Goal: Task Accomplishment & Management: Manage account settings

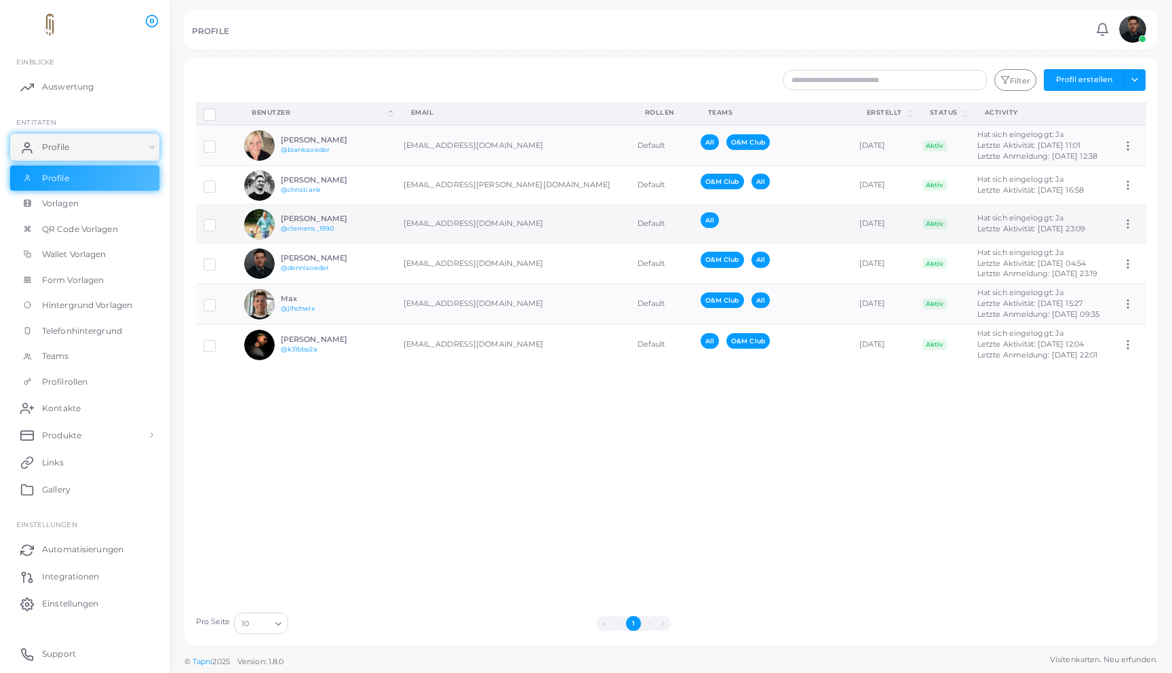
click at [356, 223] on div "[PERSON_NAME] @clemens_1990" at bounding box center [331, 224] width 100 height 20
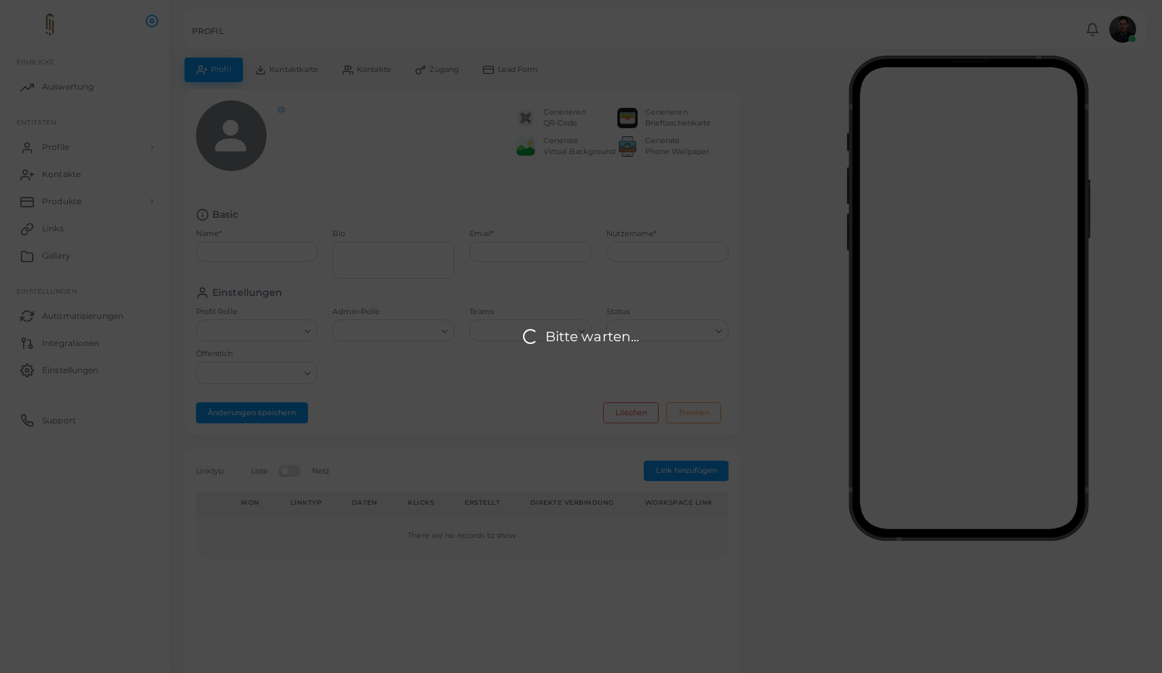
type input "**********"
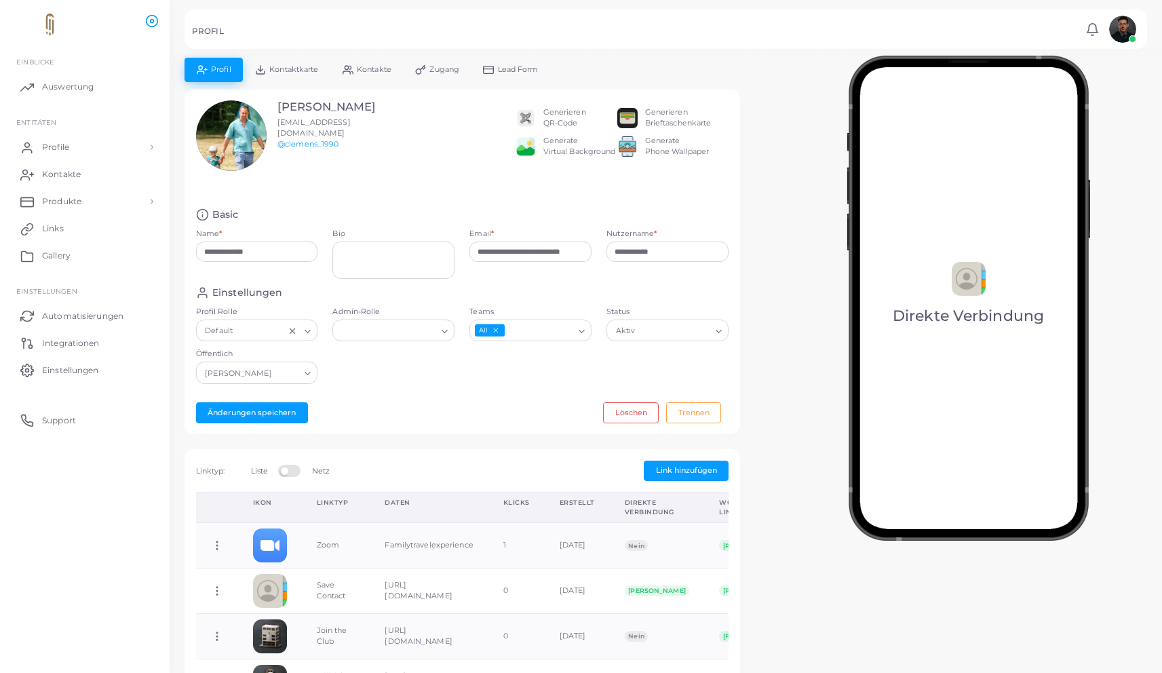
click at [264, 77] on link "Kontaktkarte" at bounding box center [287, 70] width 88 height 24
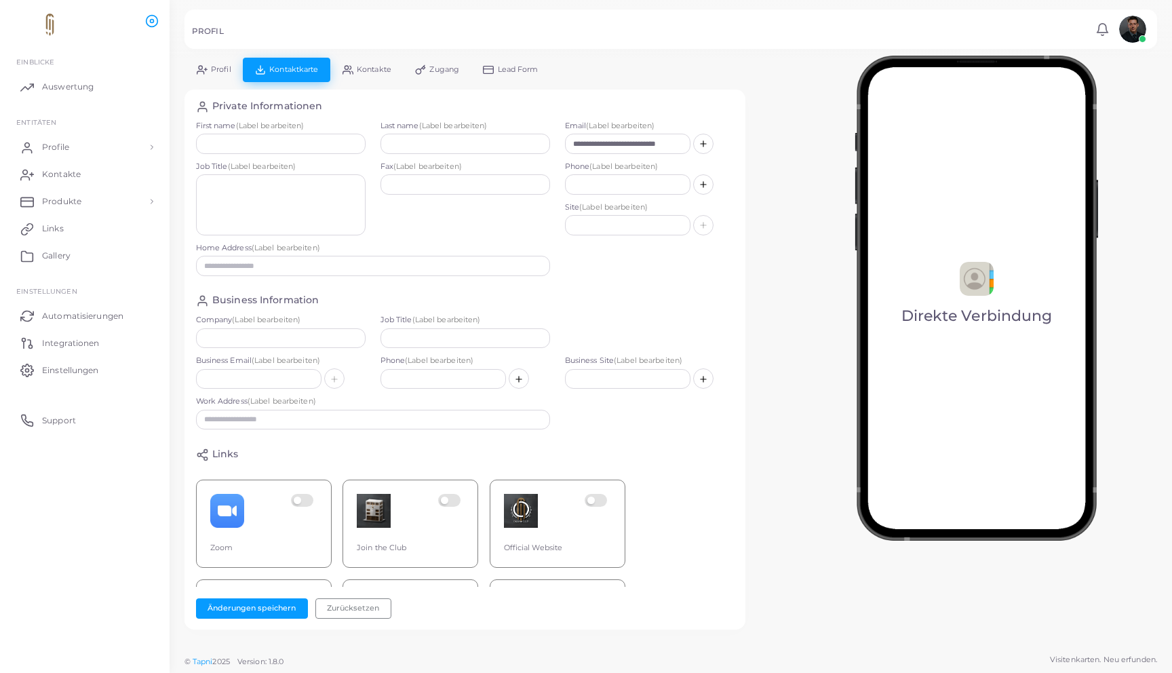
click at [233, 76] on link "Profil" at bounding box center [214, 70] width 58 height 24
click at [79, 151] on link "Profile" at bounding box center [84, 147] width 149 height 27
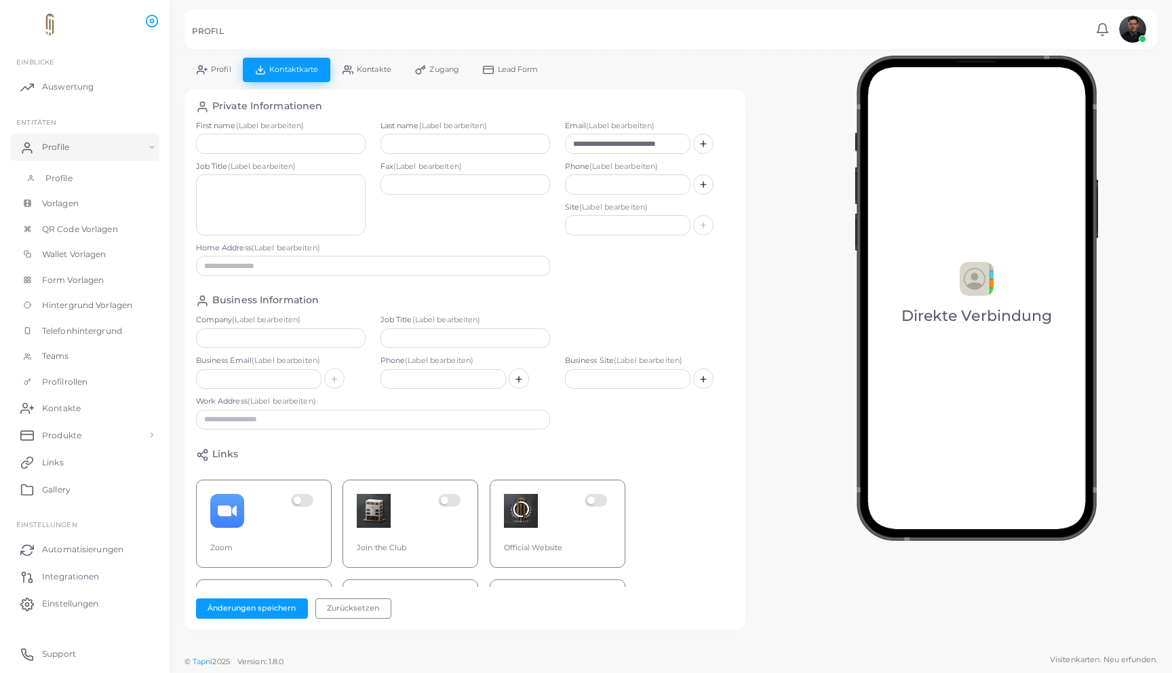
click at [86, 174] on link "Profile" at bounding box center [84, 179] width 149 height 26
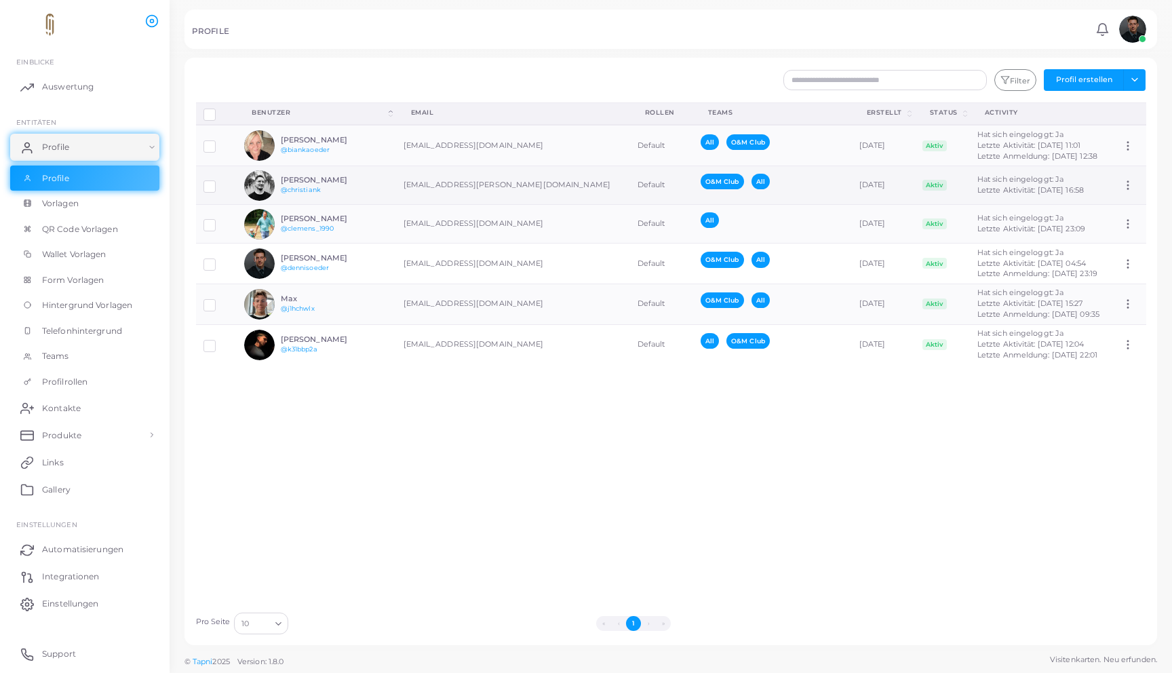
click at [354, 174] on div "[DEMOGRAPHIC_DATA][PERSON_NAME] @christiank" at bounding box center [312, 185] width 136 height 31
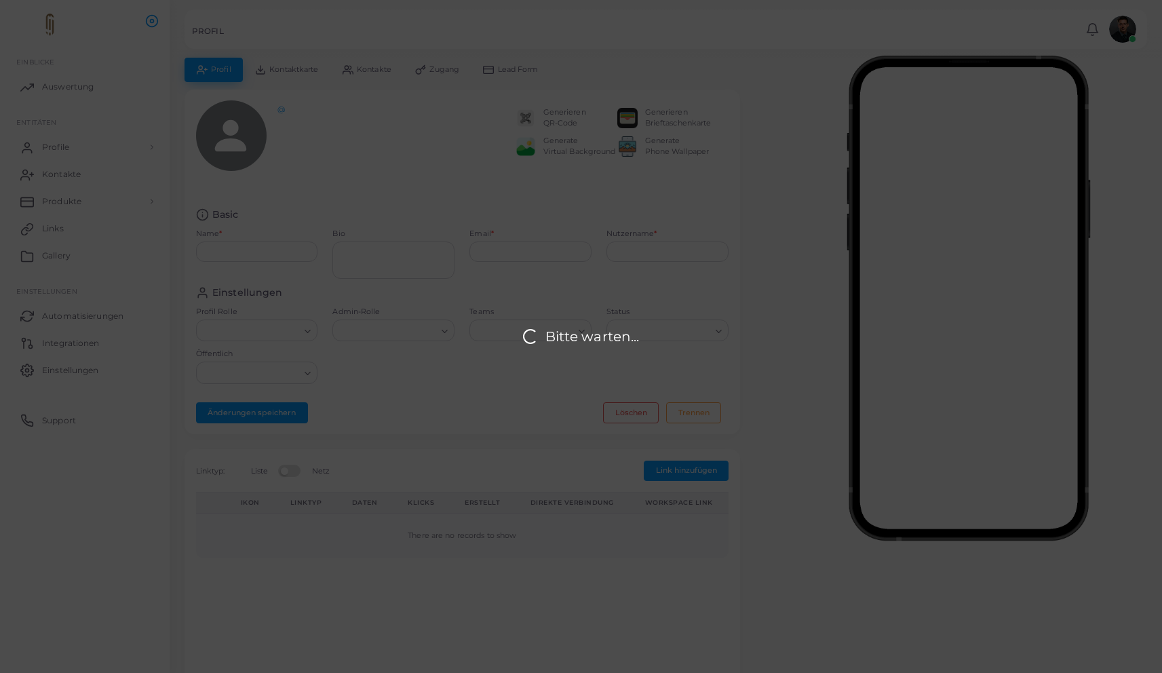
type input "**********"
type textarea "**********"
type input "**********"
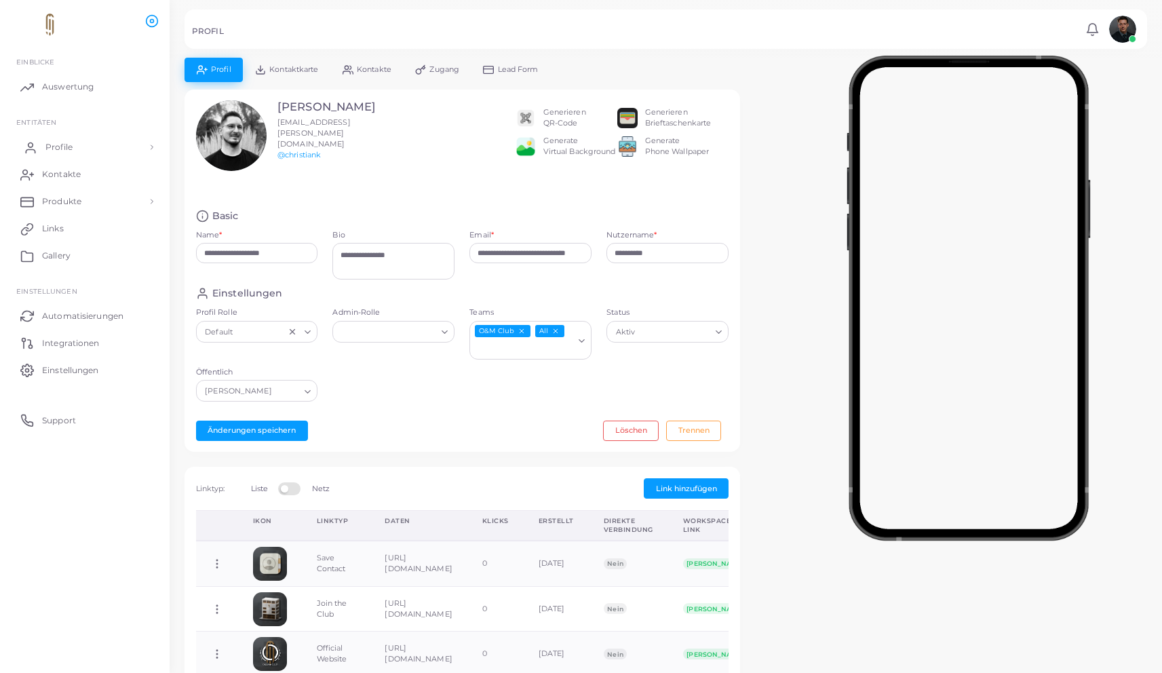
click at [108, 147] on link "Profile" at bounding box center [84, 147] width 149 height 27
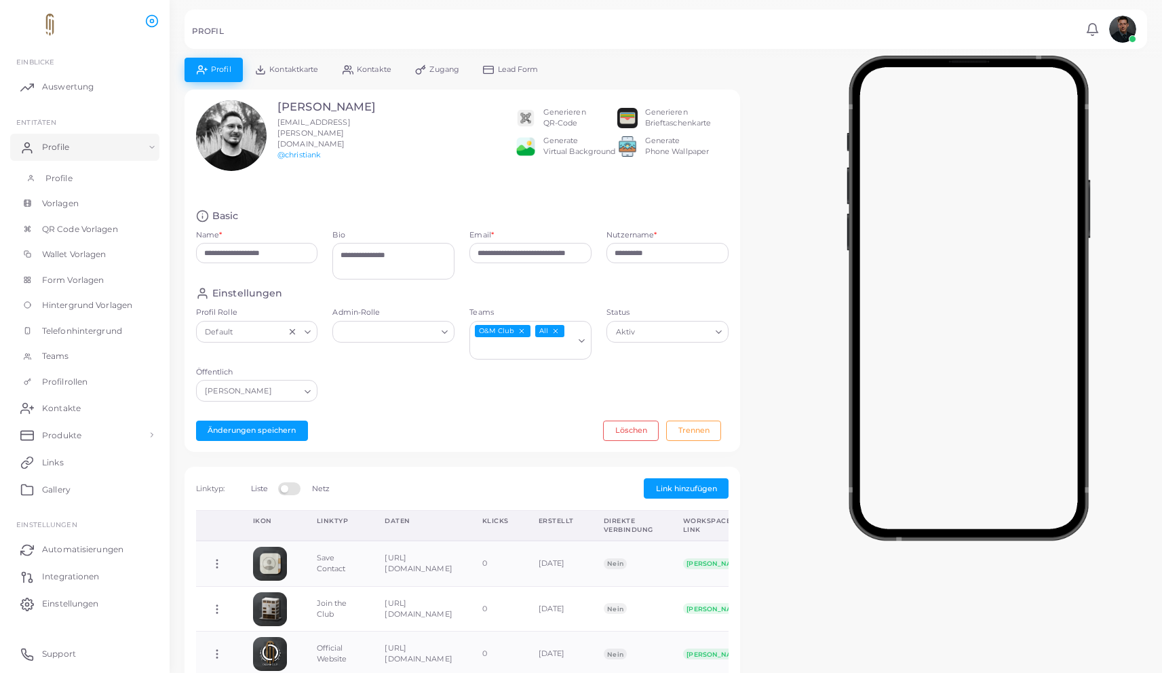
click at [111, 169] on link "Profile" at bounding box center [84, 179] width 149 height 26
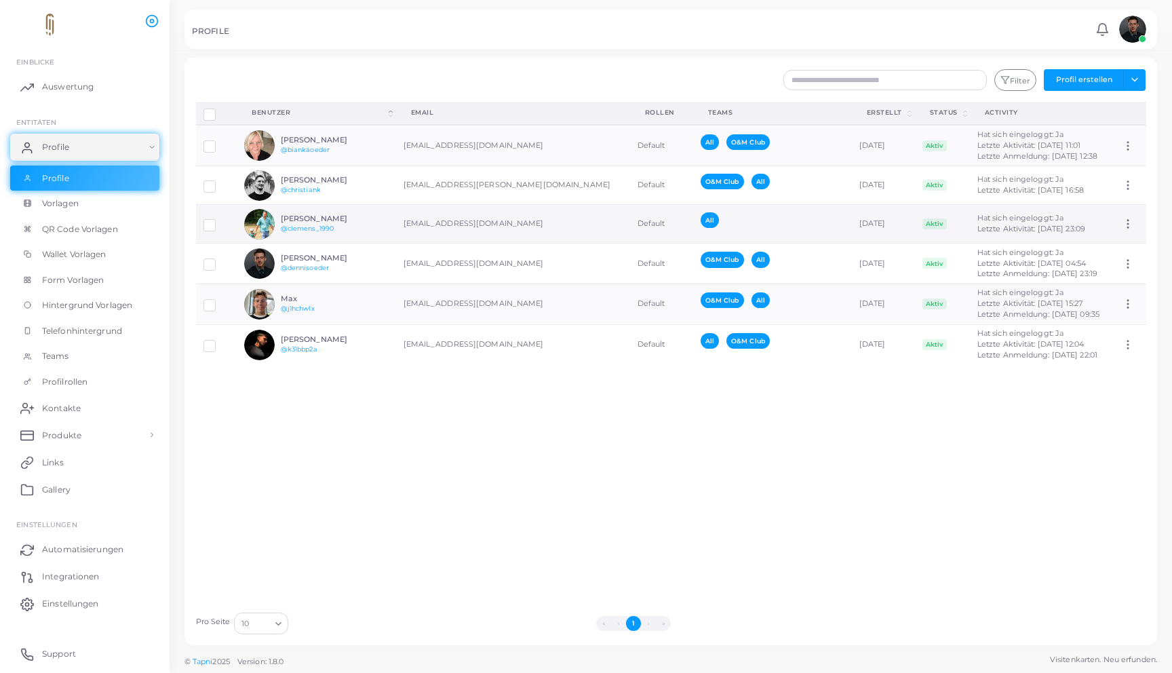
click at [367, 215] on h6 "[PERSON_NAME]" at bounding box center [331, 218] width 100 height 9
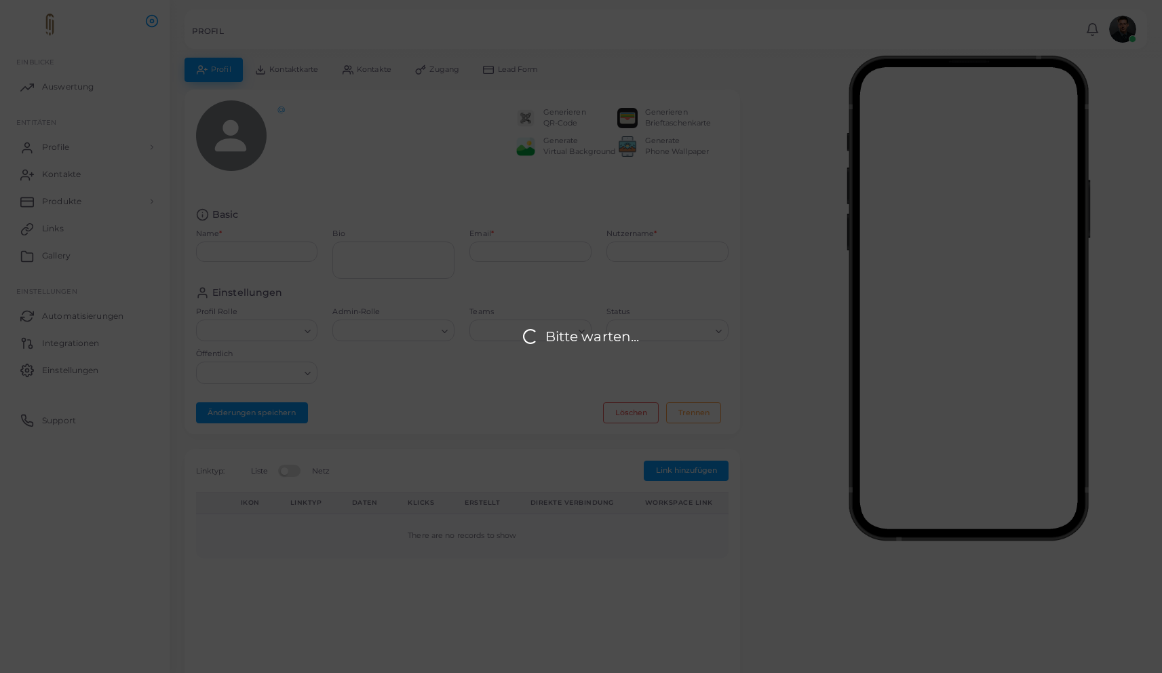
type input "**********"
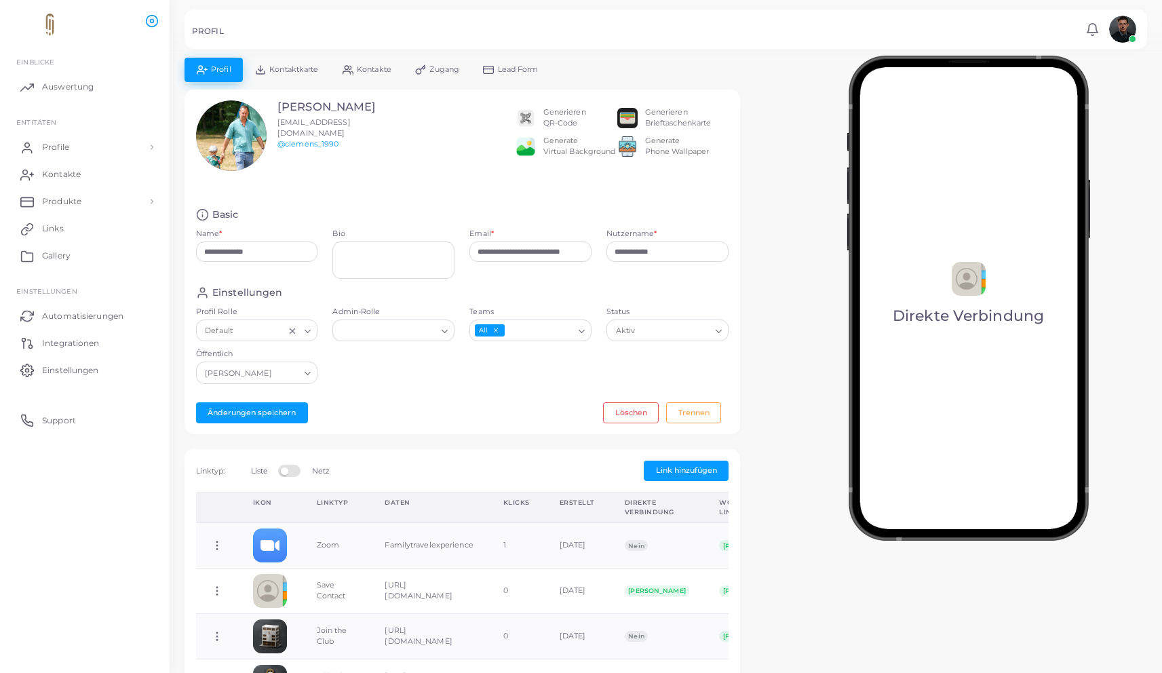
click at [525, 331] on input "Teams" at bounding box center [540, 331] width 68 height 15
click at [524, 364] on li "O&M Club" at bounding box center [530, 359] width 122 height 20
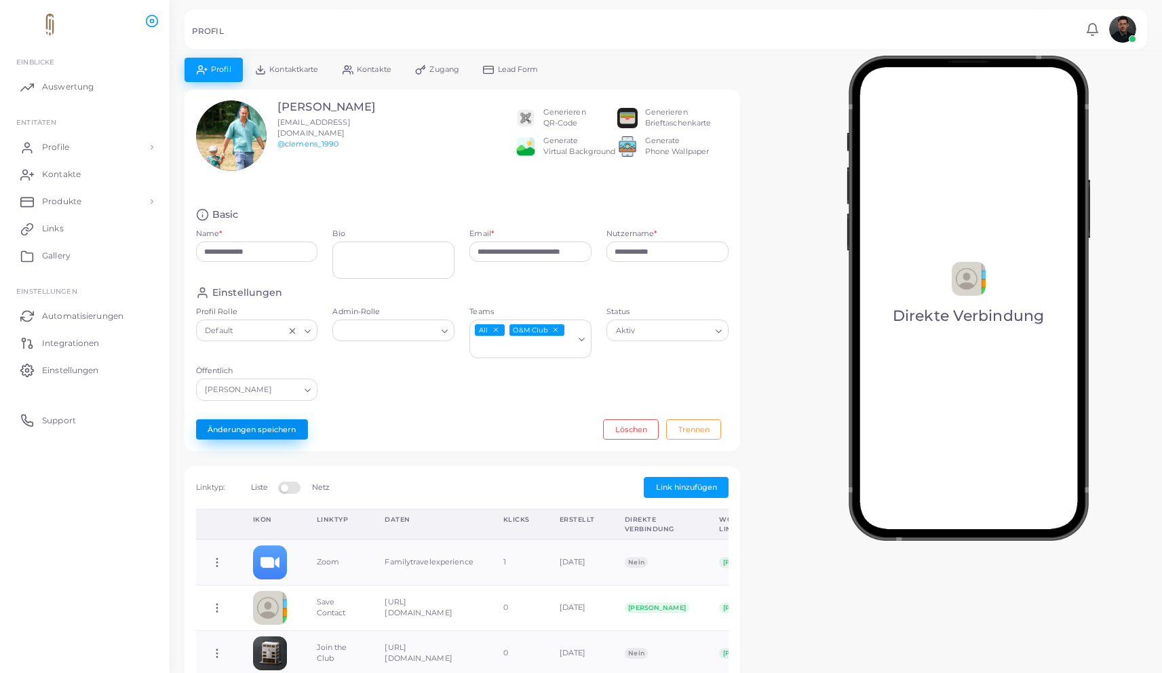
click at [282, 436] on button "Änderungen speichern" at bounding box center [252, 429] width 112 height 20
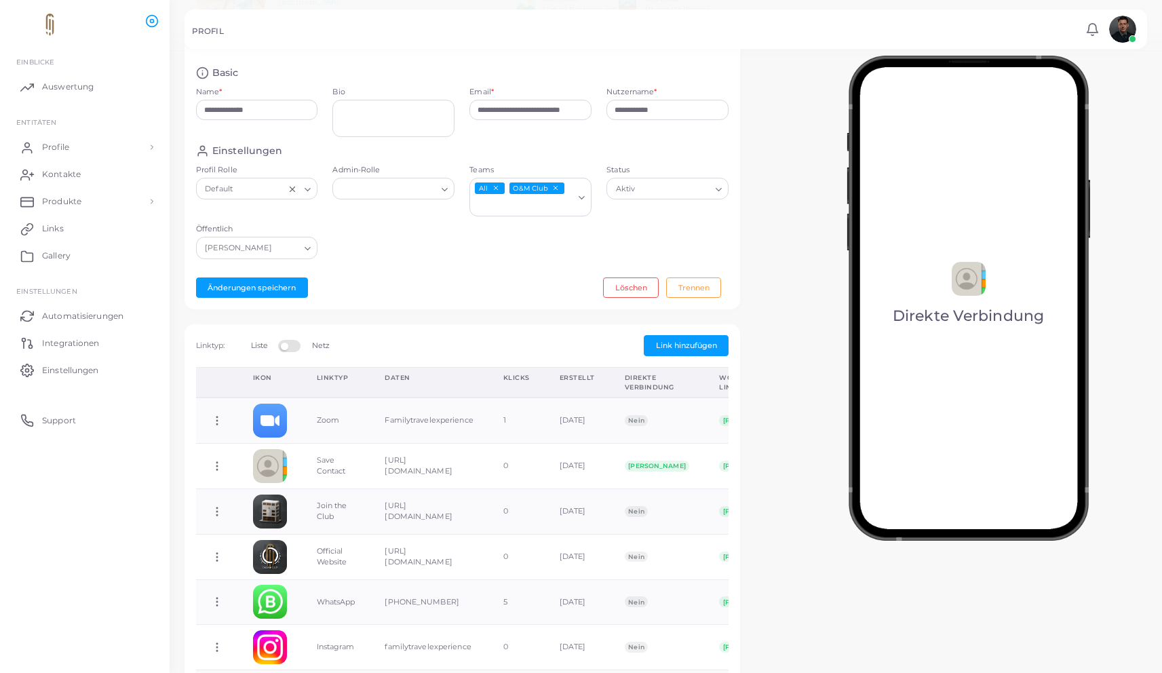
scroll to position [50, 0]
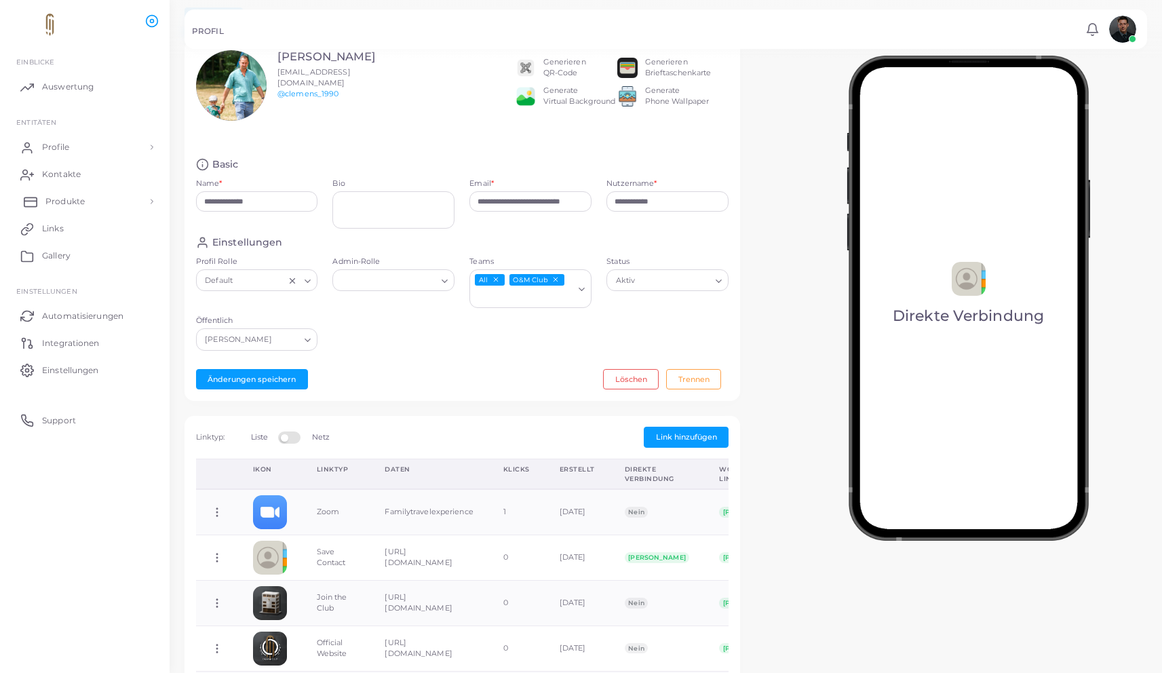
click at [73, 196] on span "Produkte" at bounding box center [64, 201] width 39 height 12
click at [69, 176] on span "Kontakte" at bounding box center [64, 174] width 39 height 12
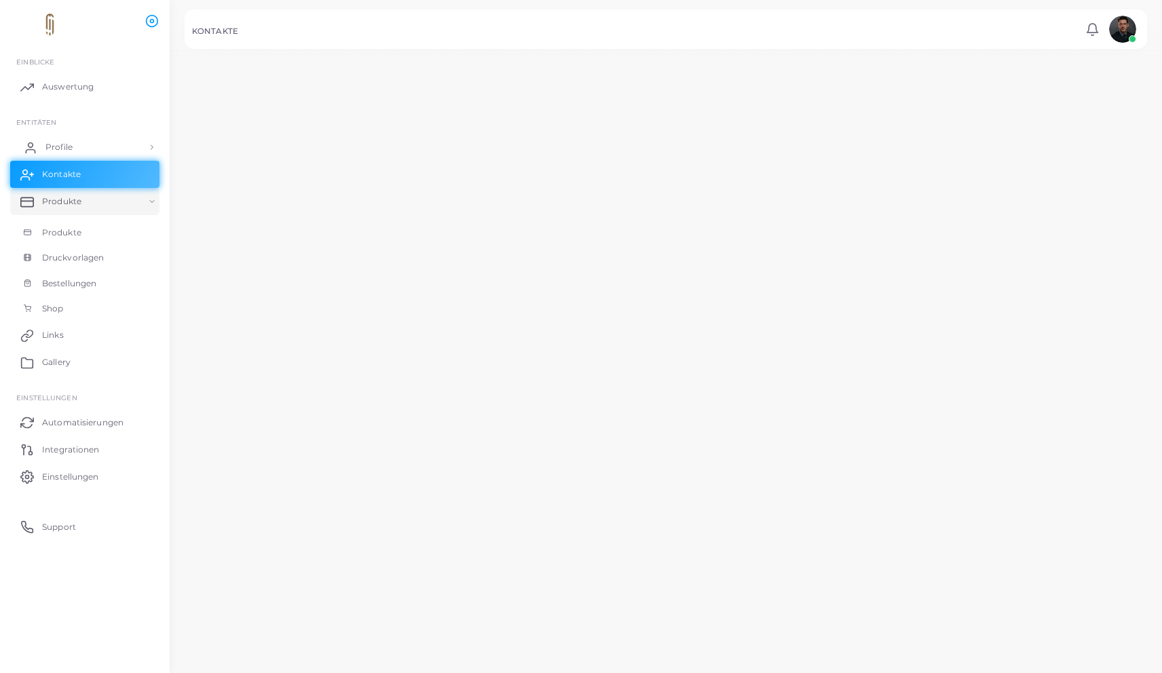
click at [67, 141] on span "Profile" at bounding box center [58, 147] width 27 height 12
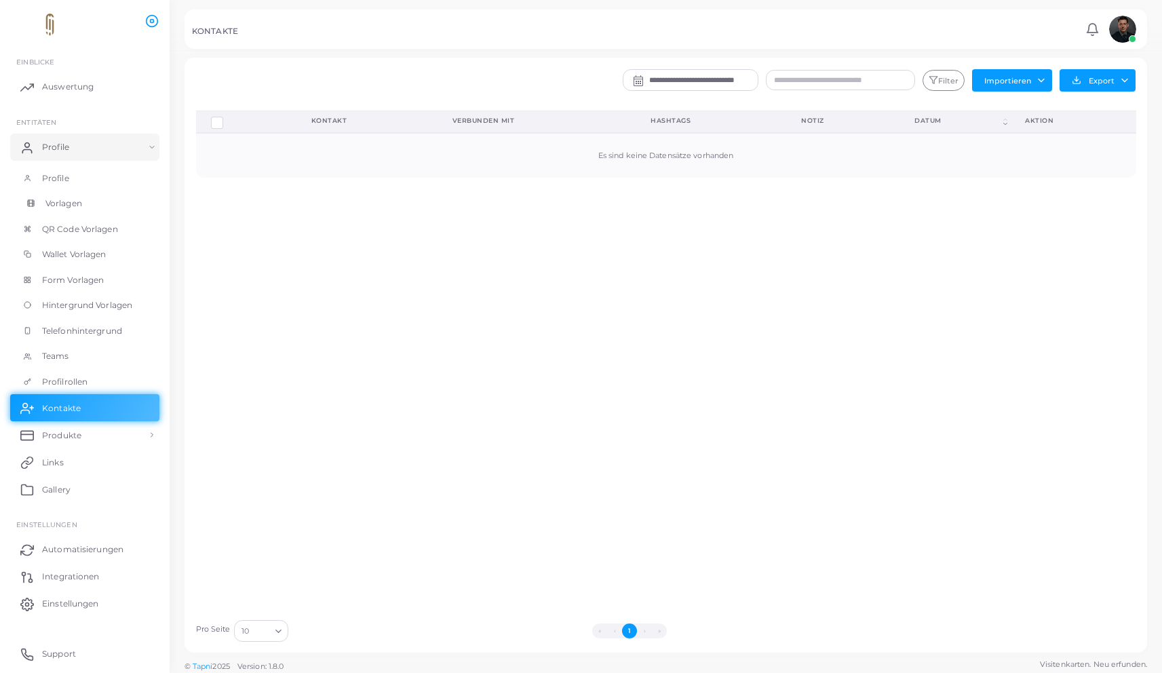
click at [73, 204] on span "Vorlagen" at bounding box center [63, 203] width 37 height 12
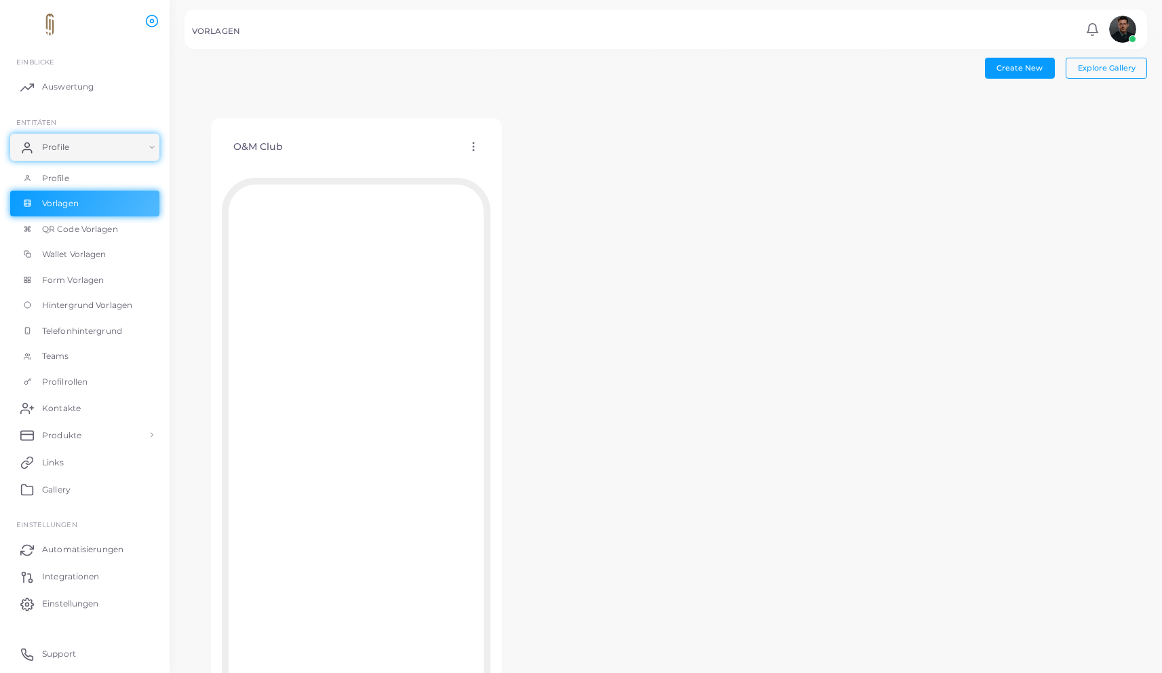
click at [473, 147] on circle at bounding box center [473, 146] width 1 height 1
click at [503, 177] on span "Vorlage zuordnen" at bounding box center [534, 182] width 67 height 11
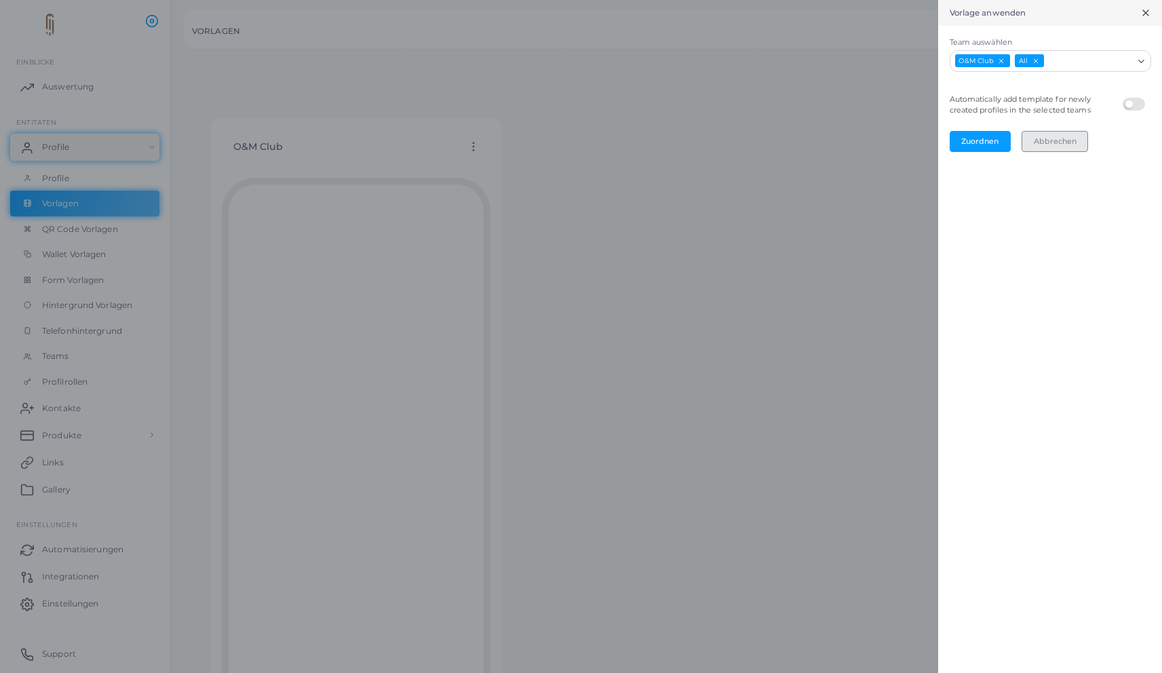
click at [1035, 148] on button "Abbrechen" at bounding box center [1055, 141] width 66 height 20
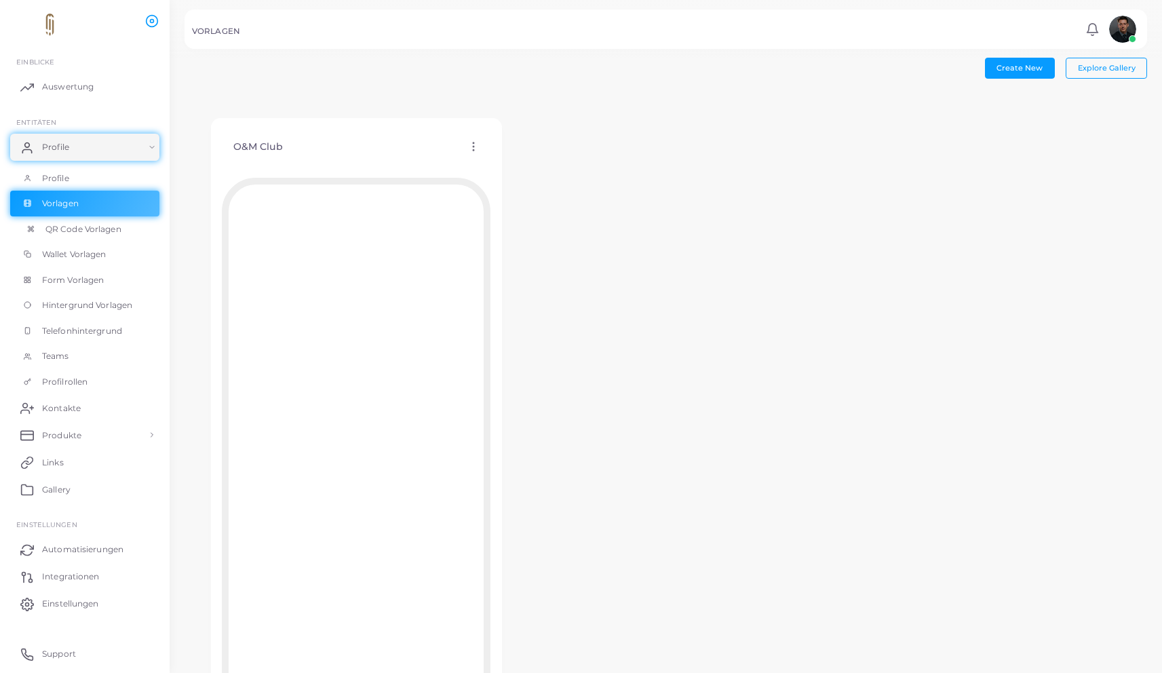
click at [80, 234] on span "QR Code Vorlagen" at bounding box center [83, 229] width 76 height 12
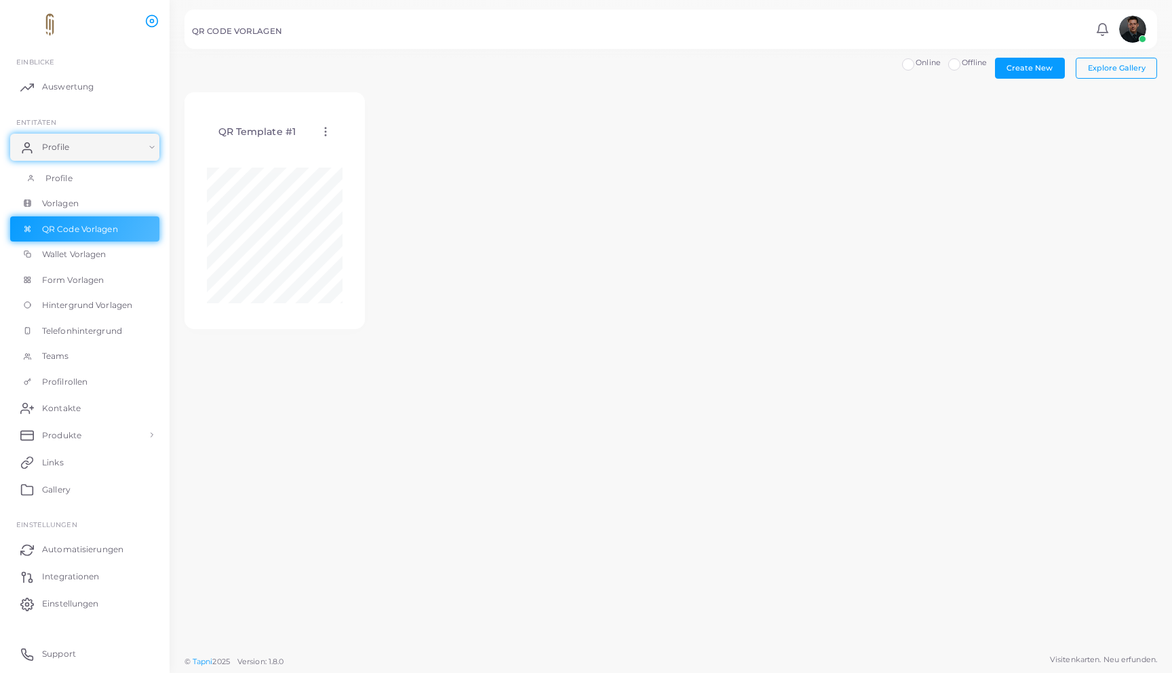
click at [68, 183] on span "Profile" at bounding box center [58, 178] width 27 height 12
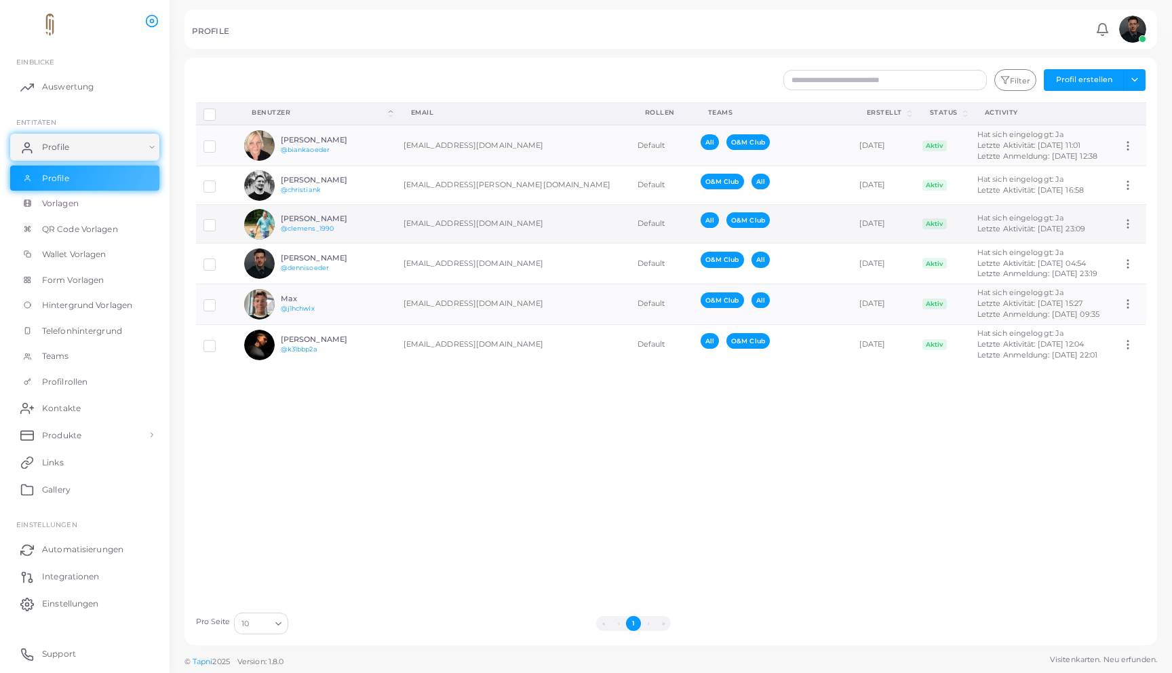
click at [375, 221] on h6 "[PERSON_NAME]" at bounding box center [331, 218] width 100 height 9
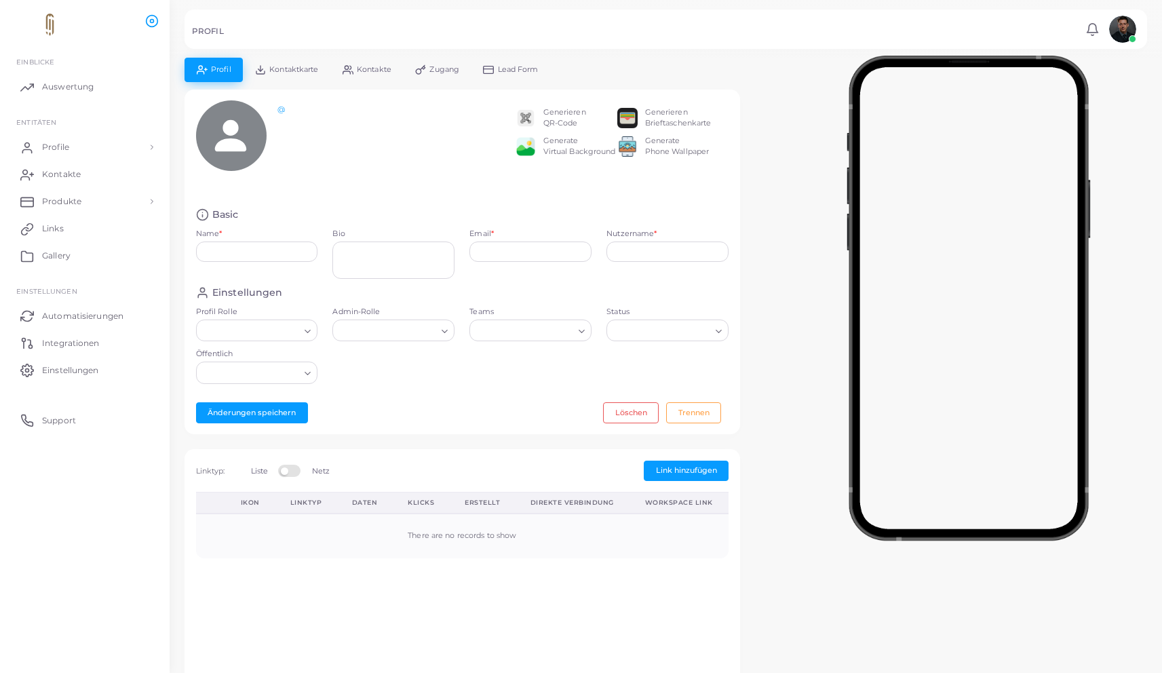
type input "**********"
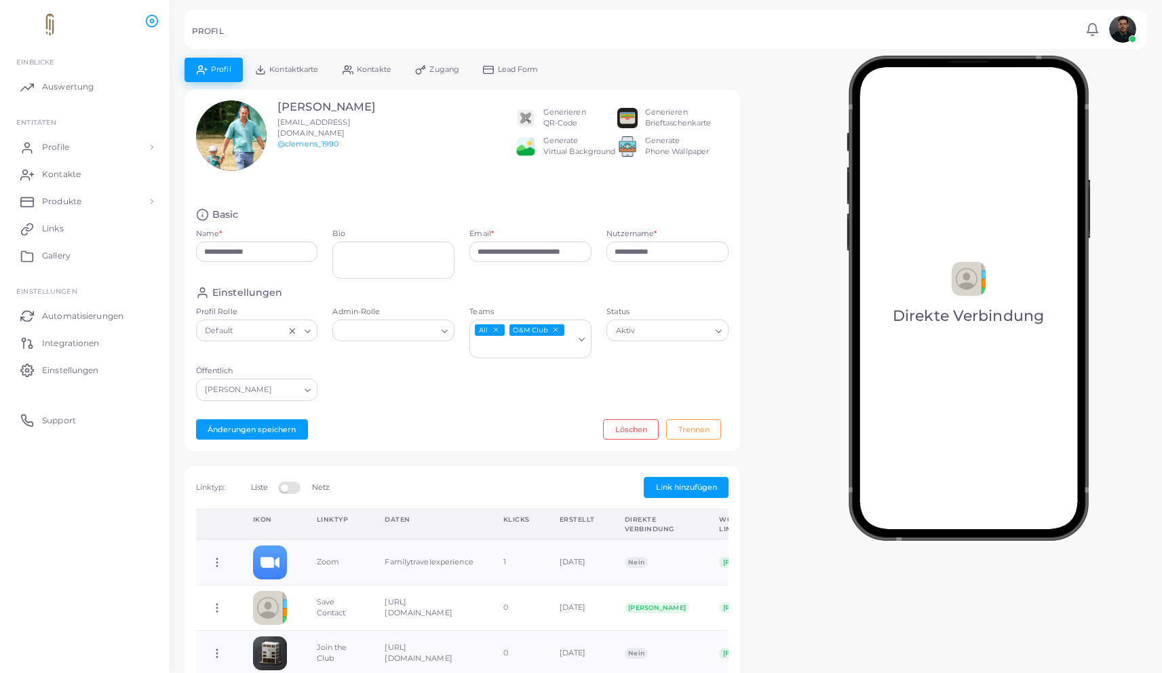
click at [582, 337] on icon "Search for option" at bounding box center [582, 339] width 10 height 10
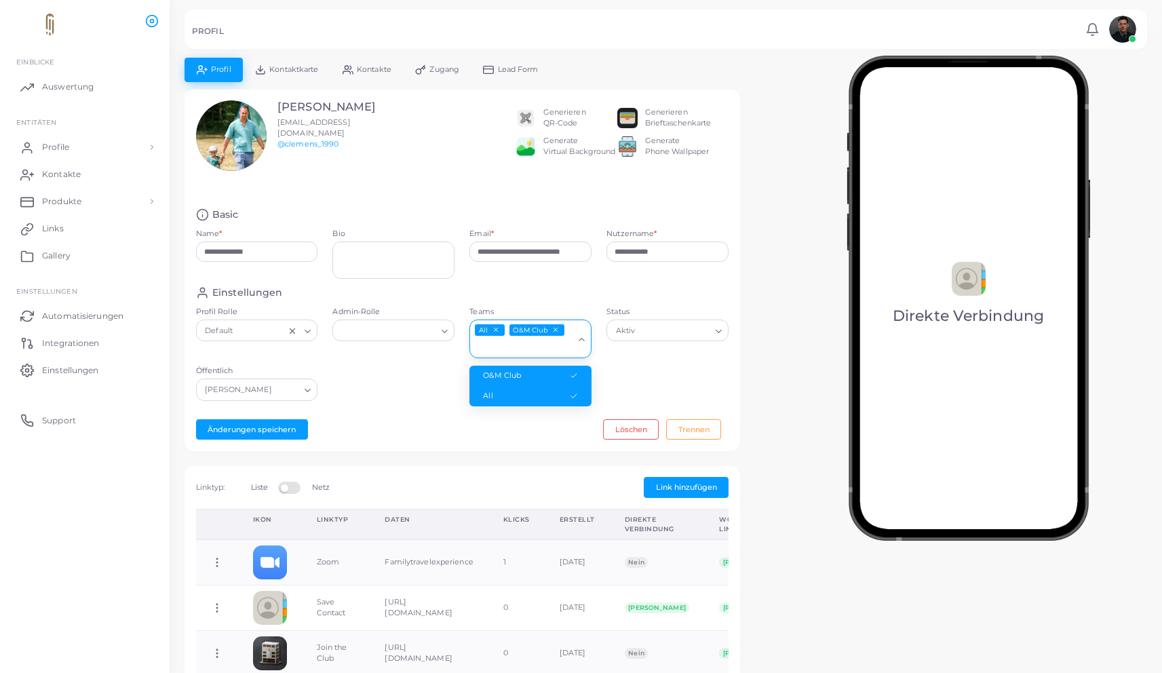
click at [554, 370] on li "O&M Club" at bounding box center [530, 376] width 122 height 20
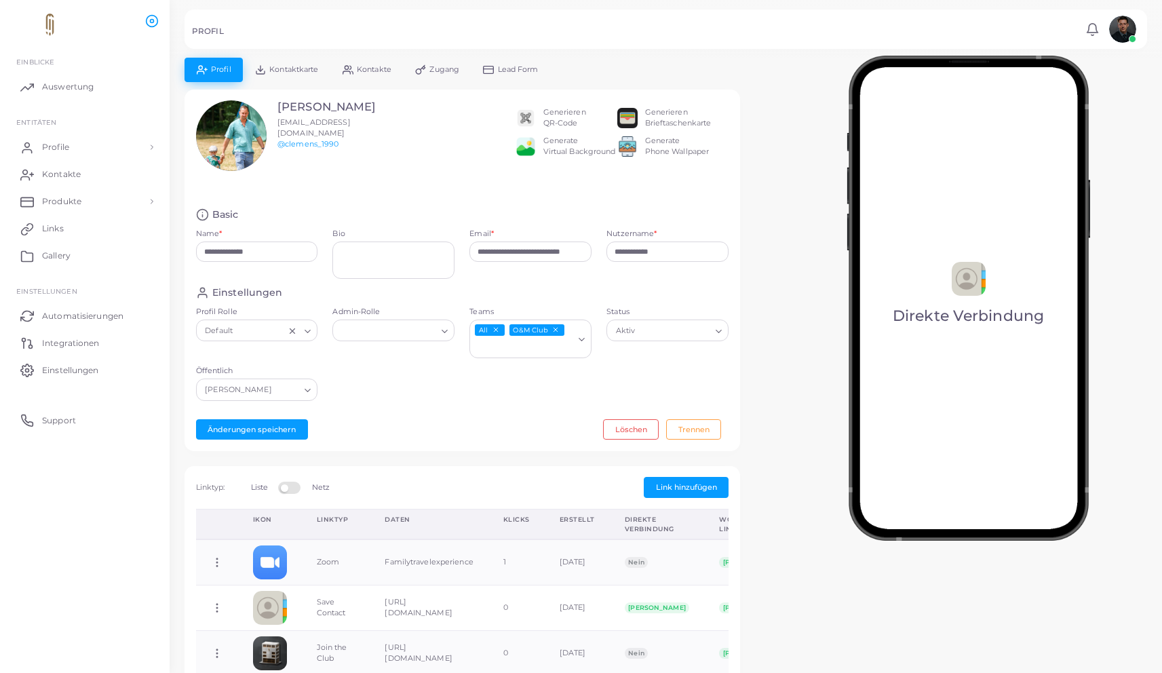
click at [566, 339] on div "All O&M Club" at bounding box center [522, 338] width 104 height 35
click at [560, 332] on span "O&M Club" at bounding box center [538, 330] width 56 height 12
click at [557, 330] on icon "Deselect O&M Club" at bounding box center [555, 329] width 7 height 7
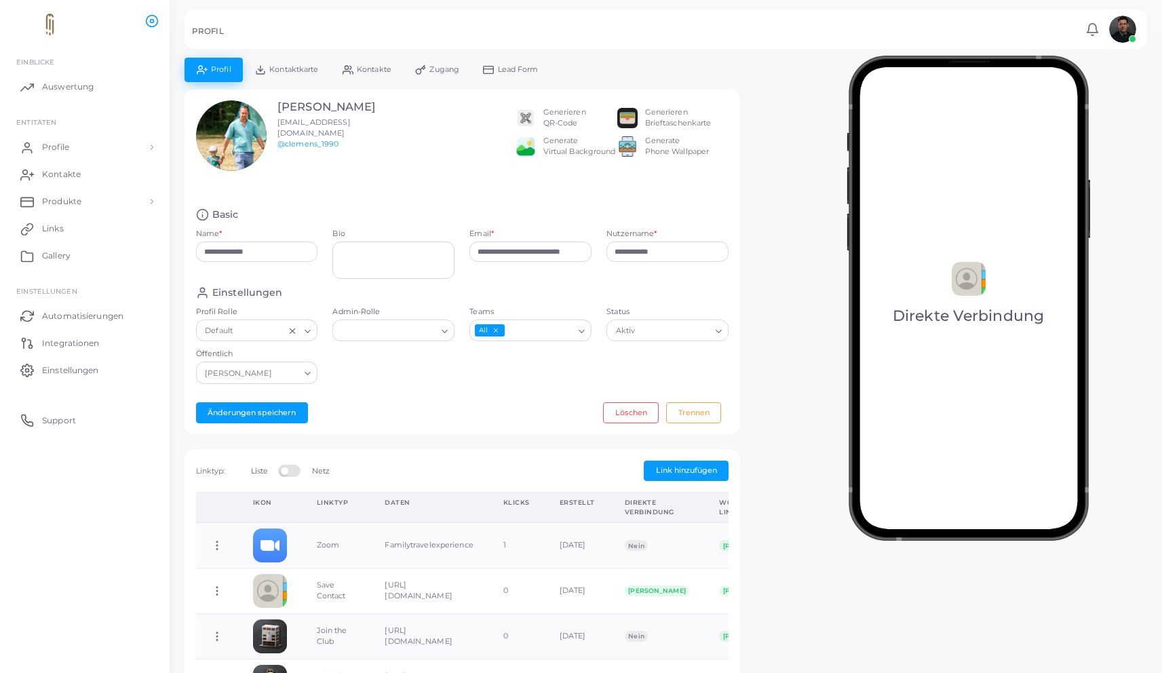
click at [497, 330] on icon "Deselect All" at bounding box center [495, 329] width 7 height 7
click at [268, 409] on button "Änderungen speichern" at bounding box center [252, 412] width 112 height 20
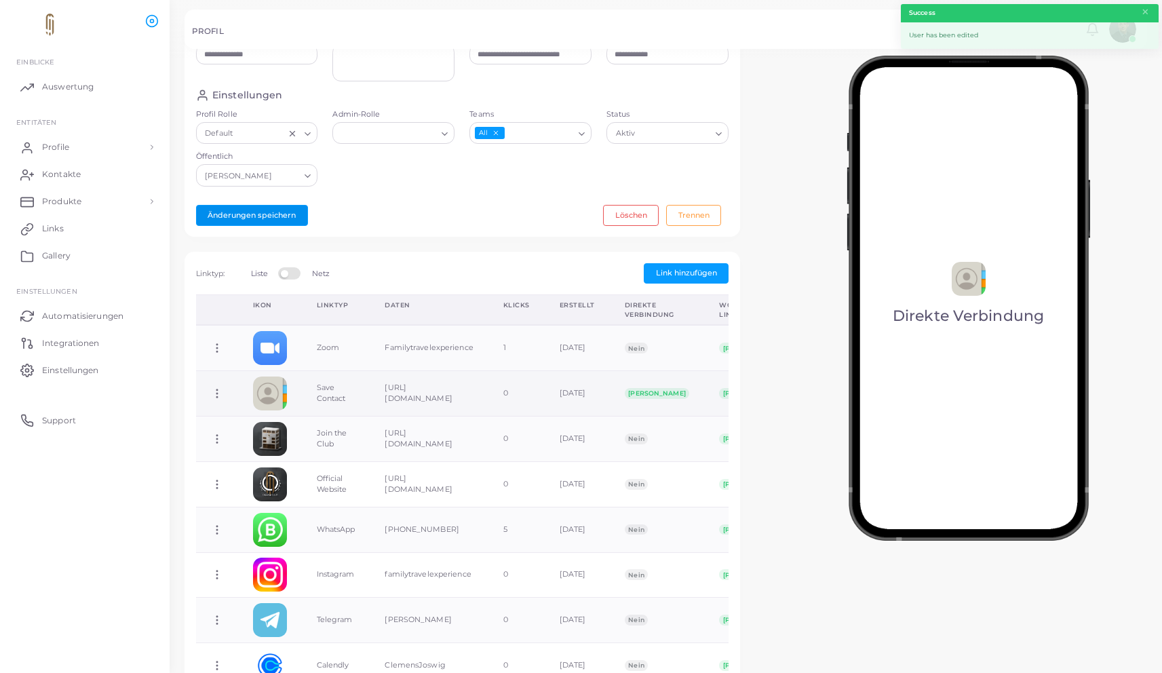
scroll to position [195, 0]
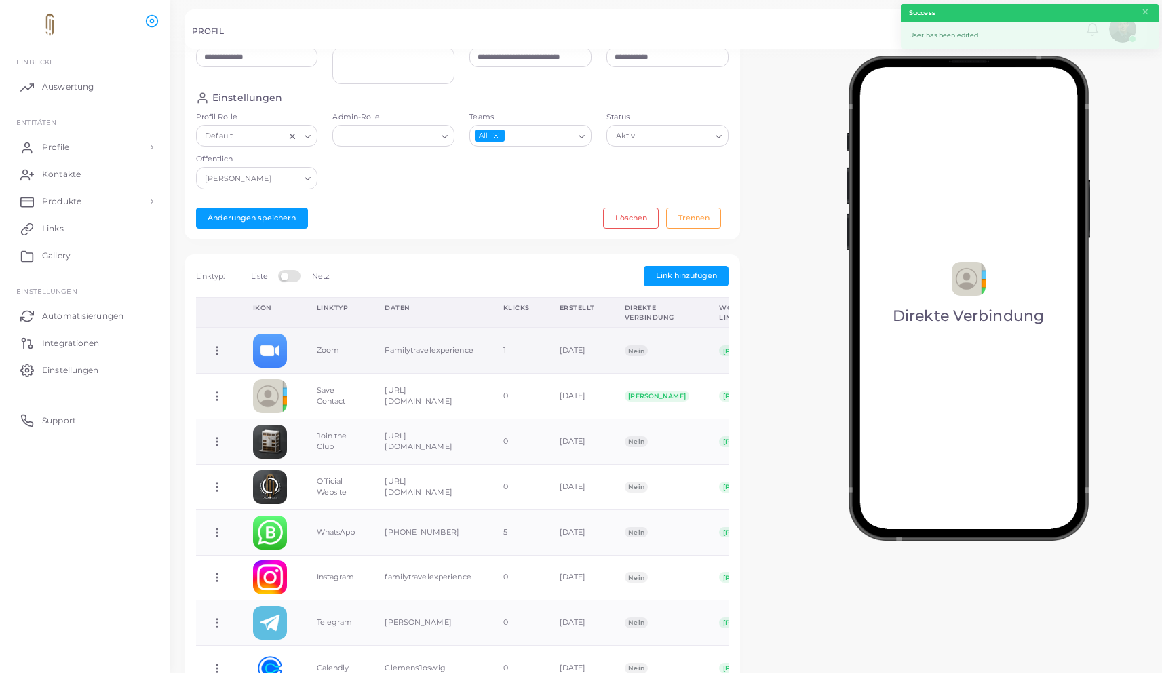
click at [220, 355] on icon at bounding box center [217, 351] width 12 height 12
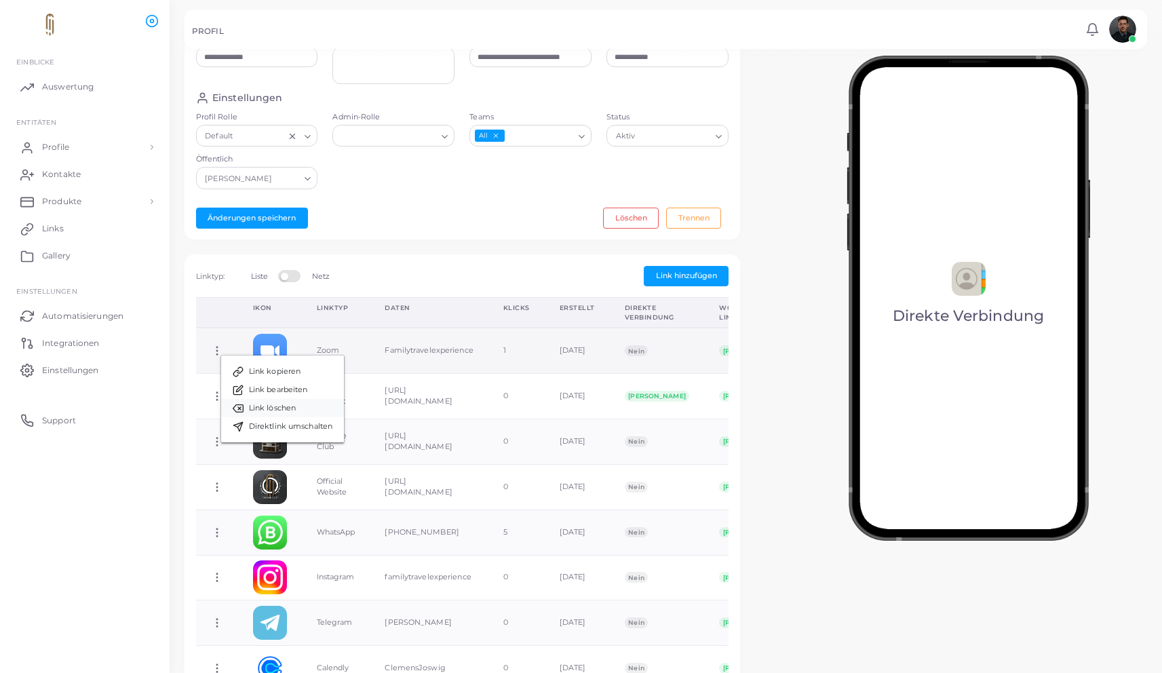
click at [280, 403] on span "Link löschen" at bounding box center [272, 408] width 47 height 11
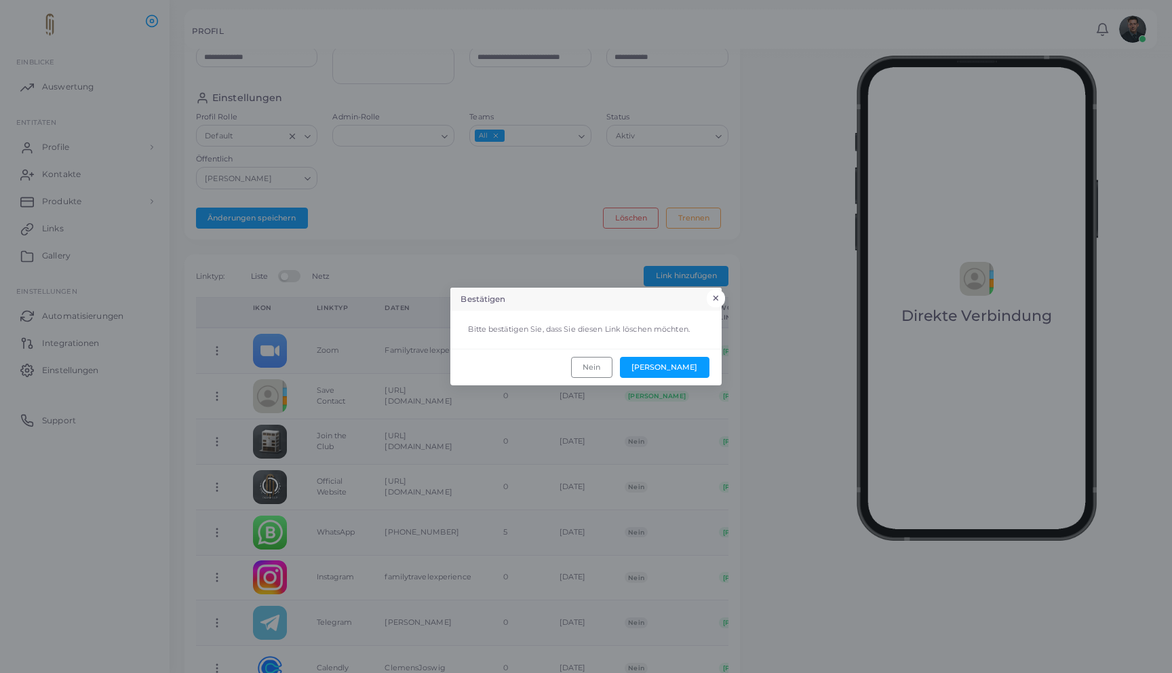
click at [714, 300] on button "×" at bounding box center [716, 299] width 18 height 18
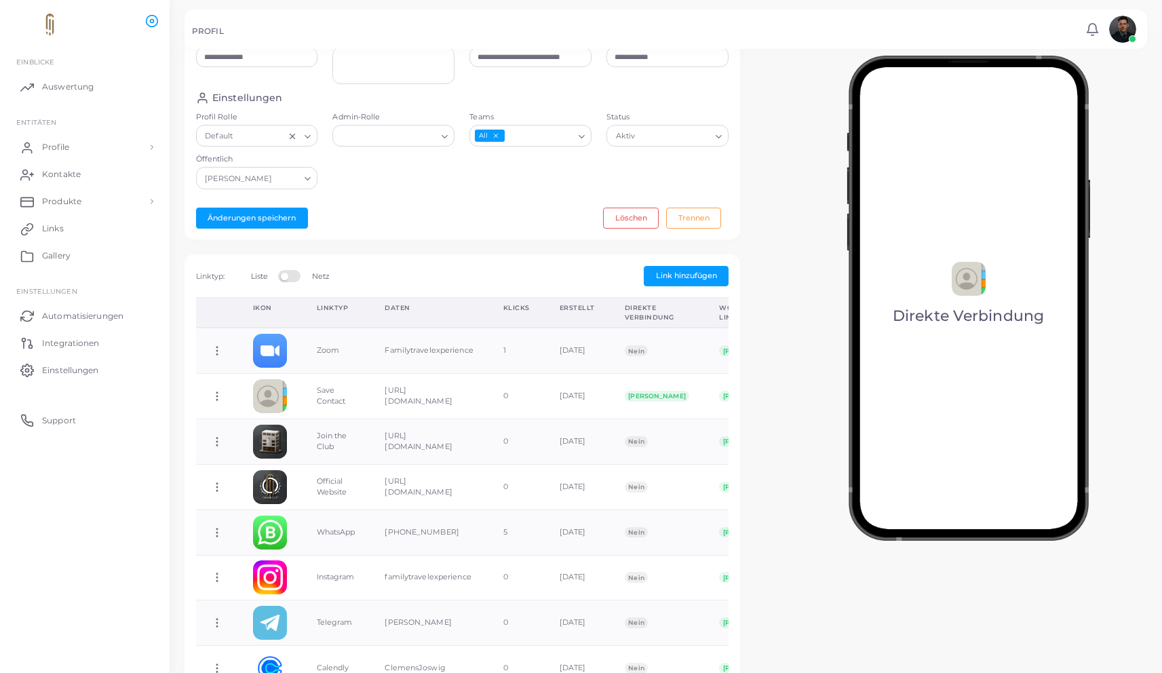
click at [547, 140] on input "Teams" at bounding box center [540, 136] width 68 height 15
click at [393, 181] on div "Einstellungen Profil Rolle Default Loading... Admin-Rolle Loading... Teams All …" at bounding box center [463, 144] width 548 height 105
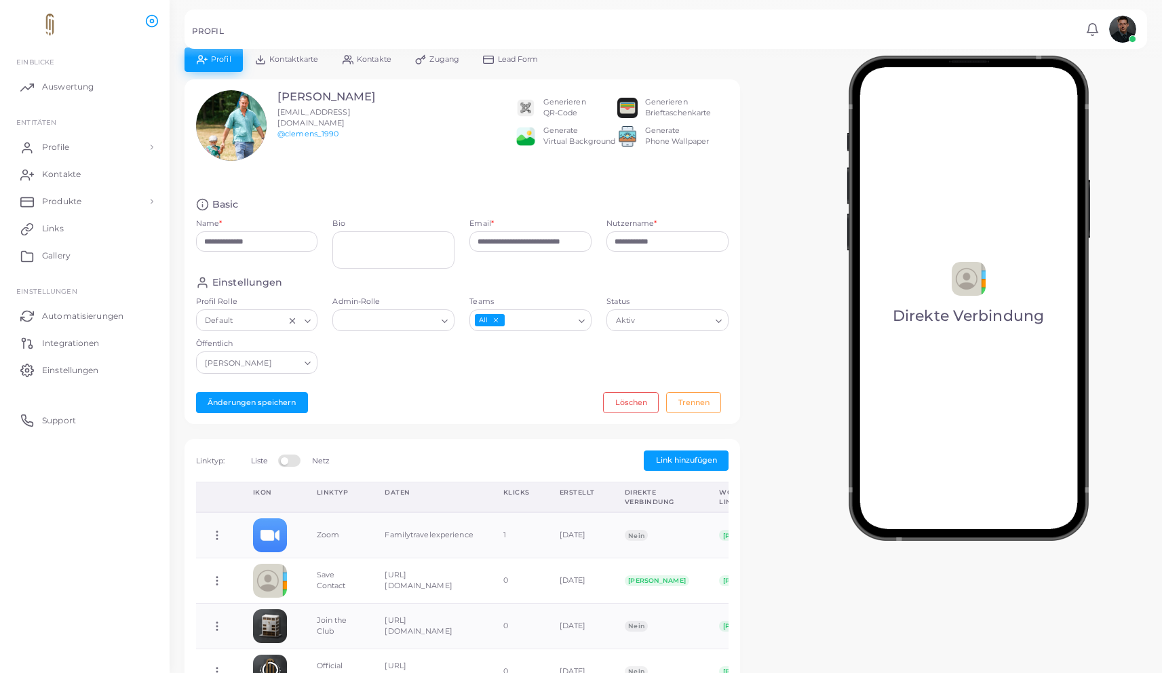
scroll to position [0, 0]
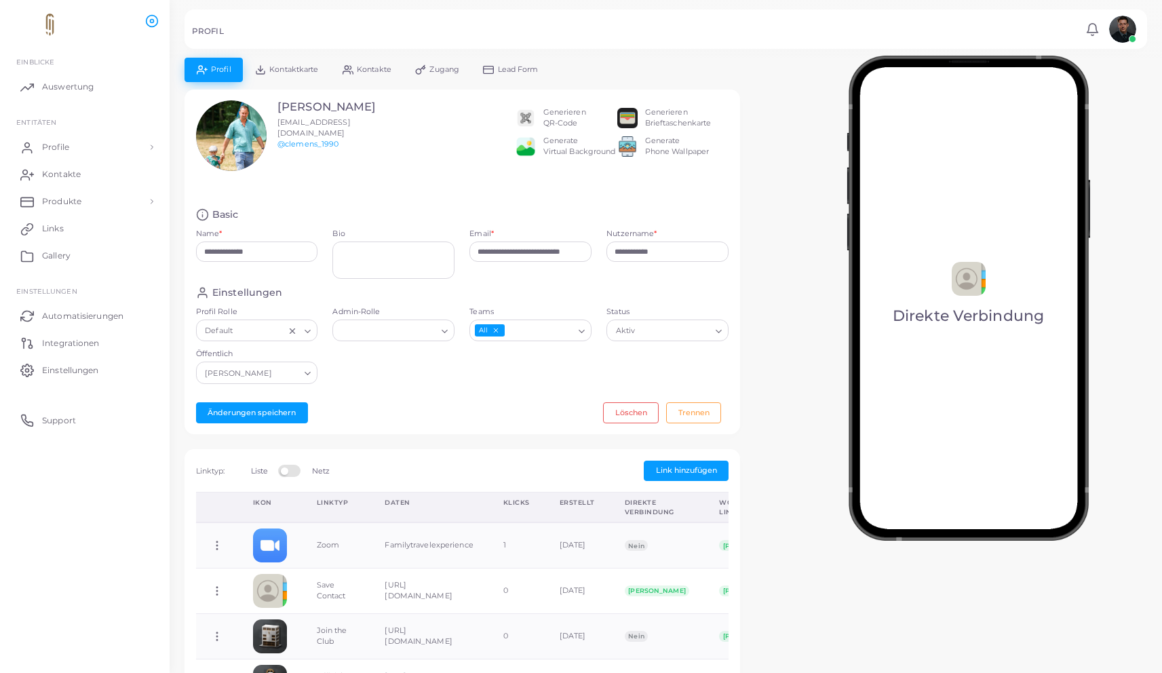
click at [972, 307] on img at bounding box center [969, 298] width 244 height 485
click at [976, 280] on img at bounding box center [969, 298] width 244 height 485
click at [320, 65] on link "Kontaktkarte" at bounding box center [287, 70] width 88 height 24
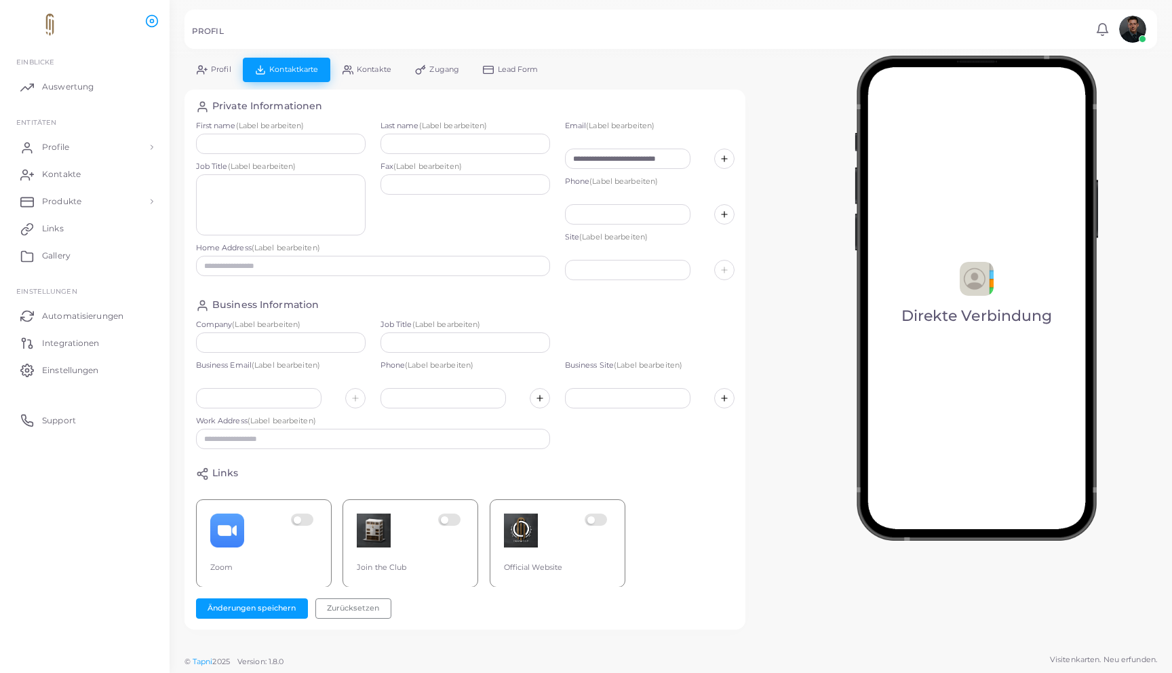
click at [216, 66] on span "Profil" at bounding box center [221, 69] width 20 height 7
